Goal: Information Seeking & Learning: Understand process/instructions

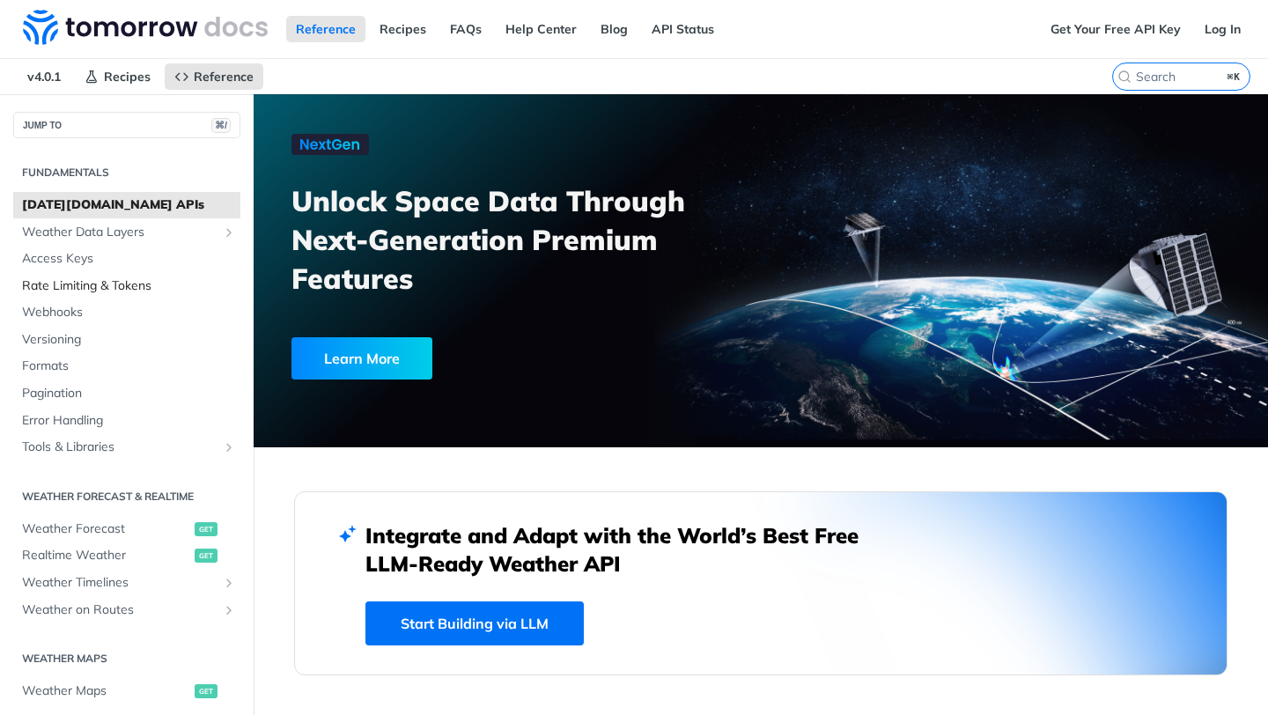
click at [128, 283] on span "Rate Limiting & Tokens" at bounding box center [129, 286] width 214 height 18
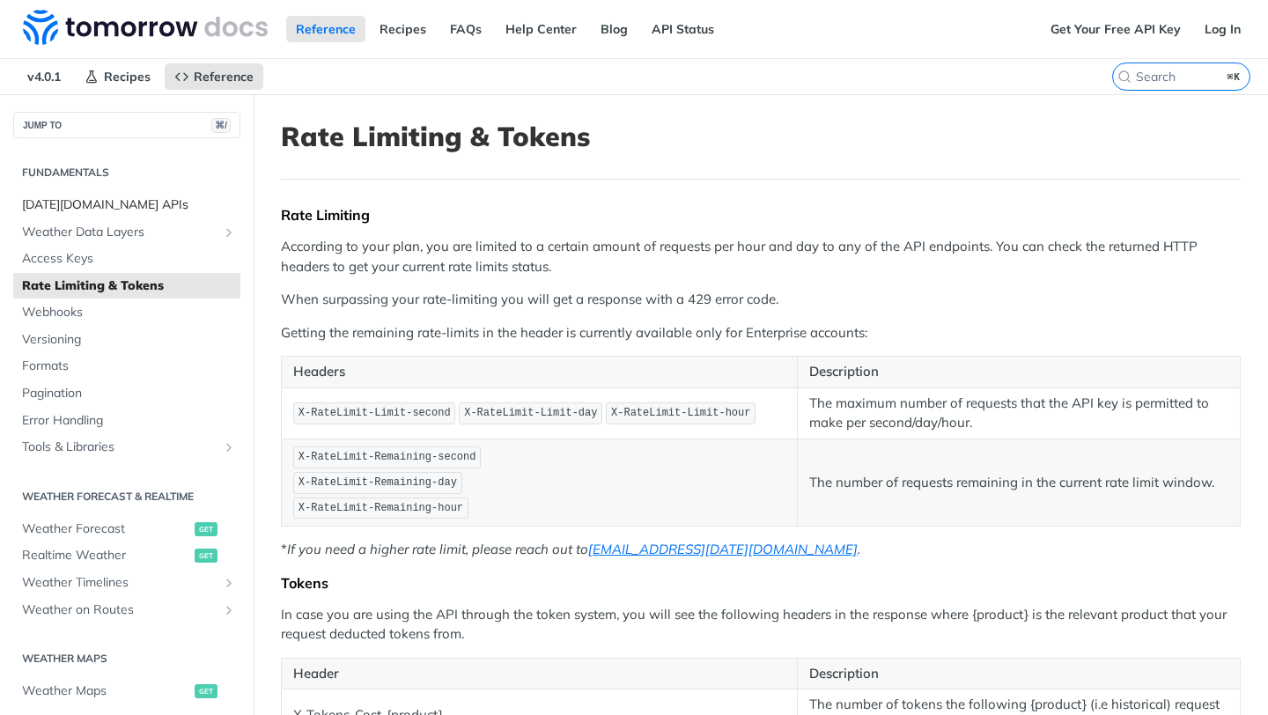
click at [91, 202] on span "[DATE][DOMAIN_NAME] APIs" at bounding box center [129, 205] width 214 height 18
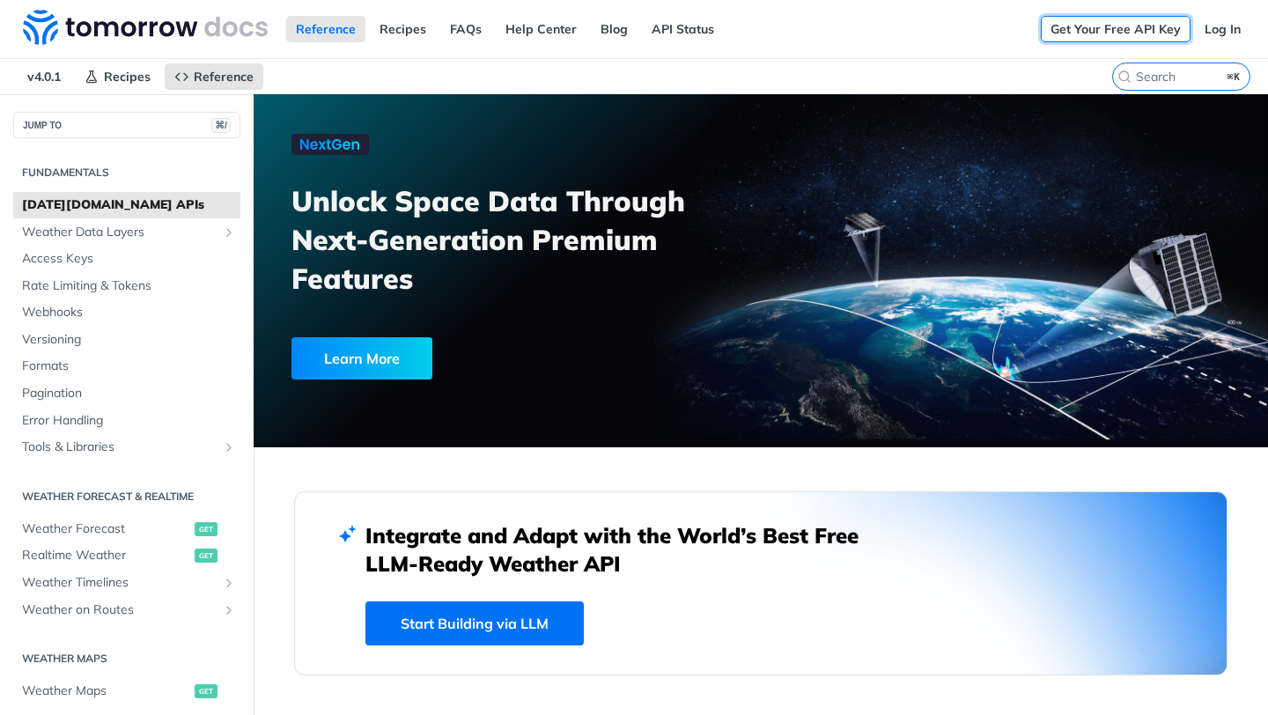
click at [1143, 28] on link "Get Your Free API Key" at bounding box center [1115, 29] width 150 height 26
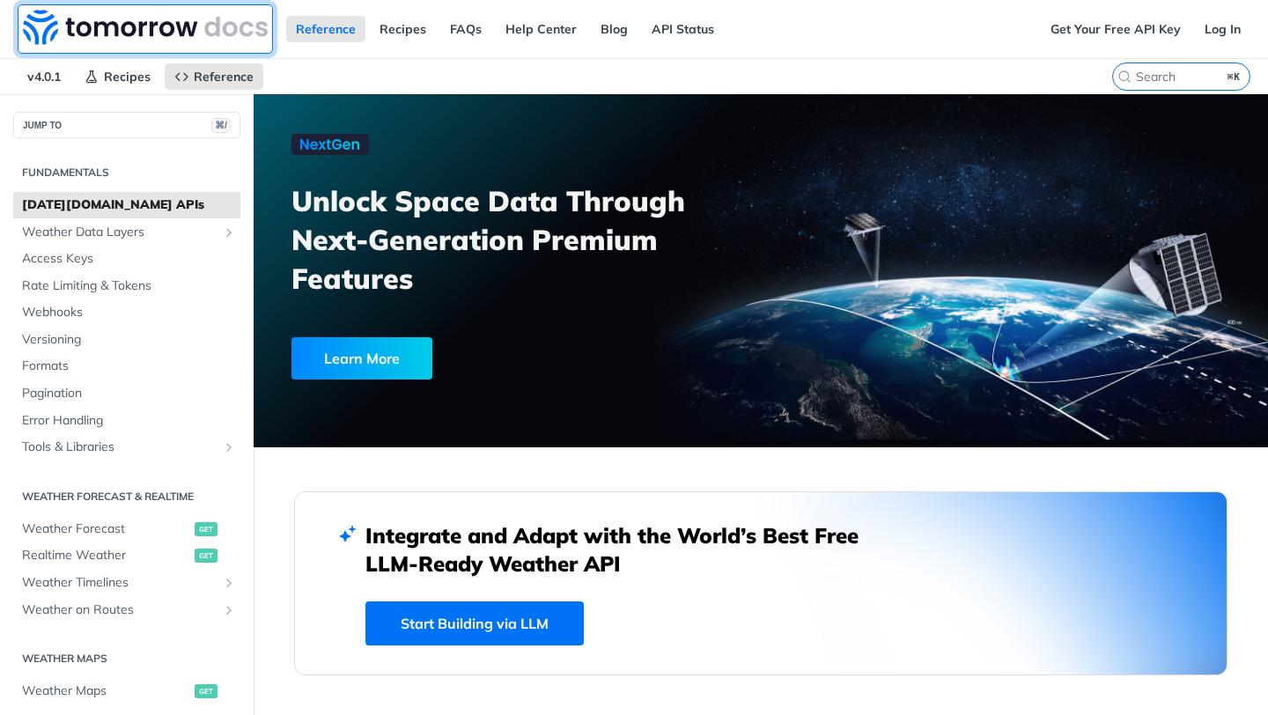
click at [138, 28] on img at bounding box center [145, 27] width 245 height 35
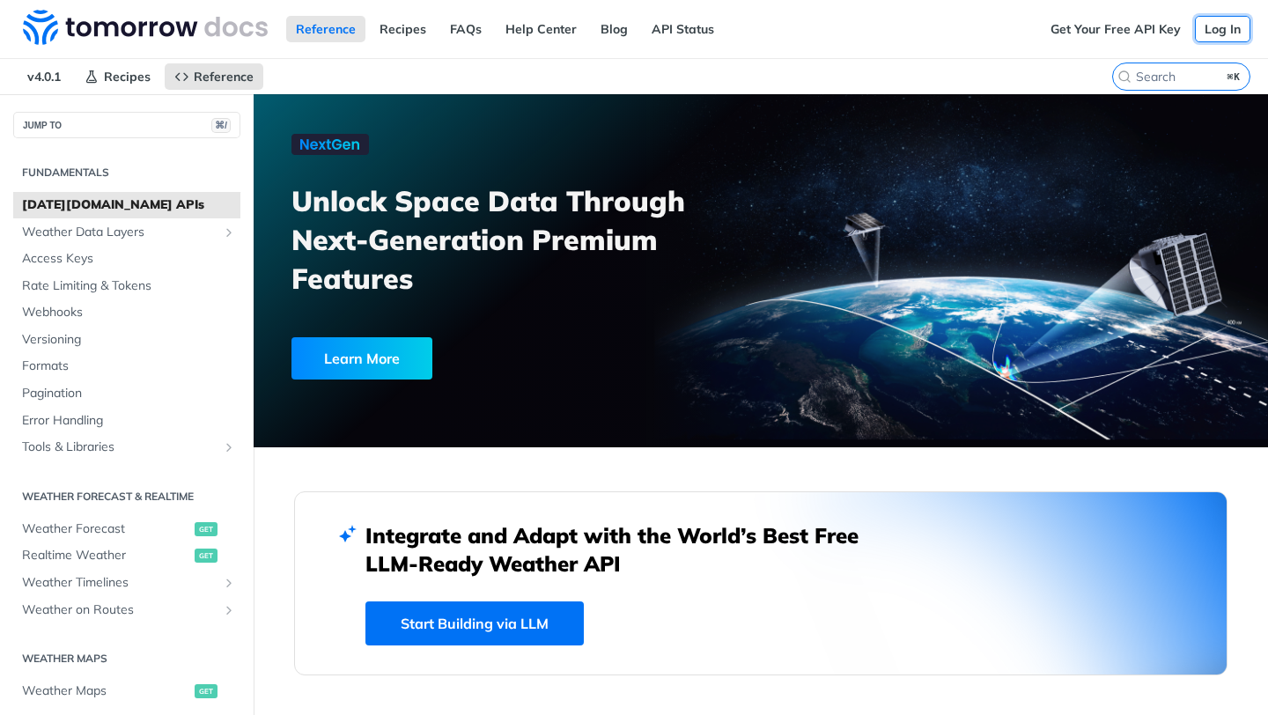
click at [1227, 33] on link "Log In" at bounding box center [1221, 29] width 55 height 26
